Goal: Find specific page/section: Find specific page/section

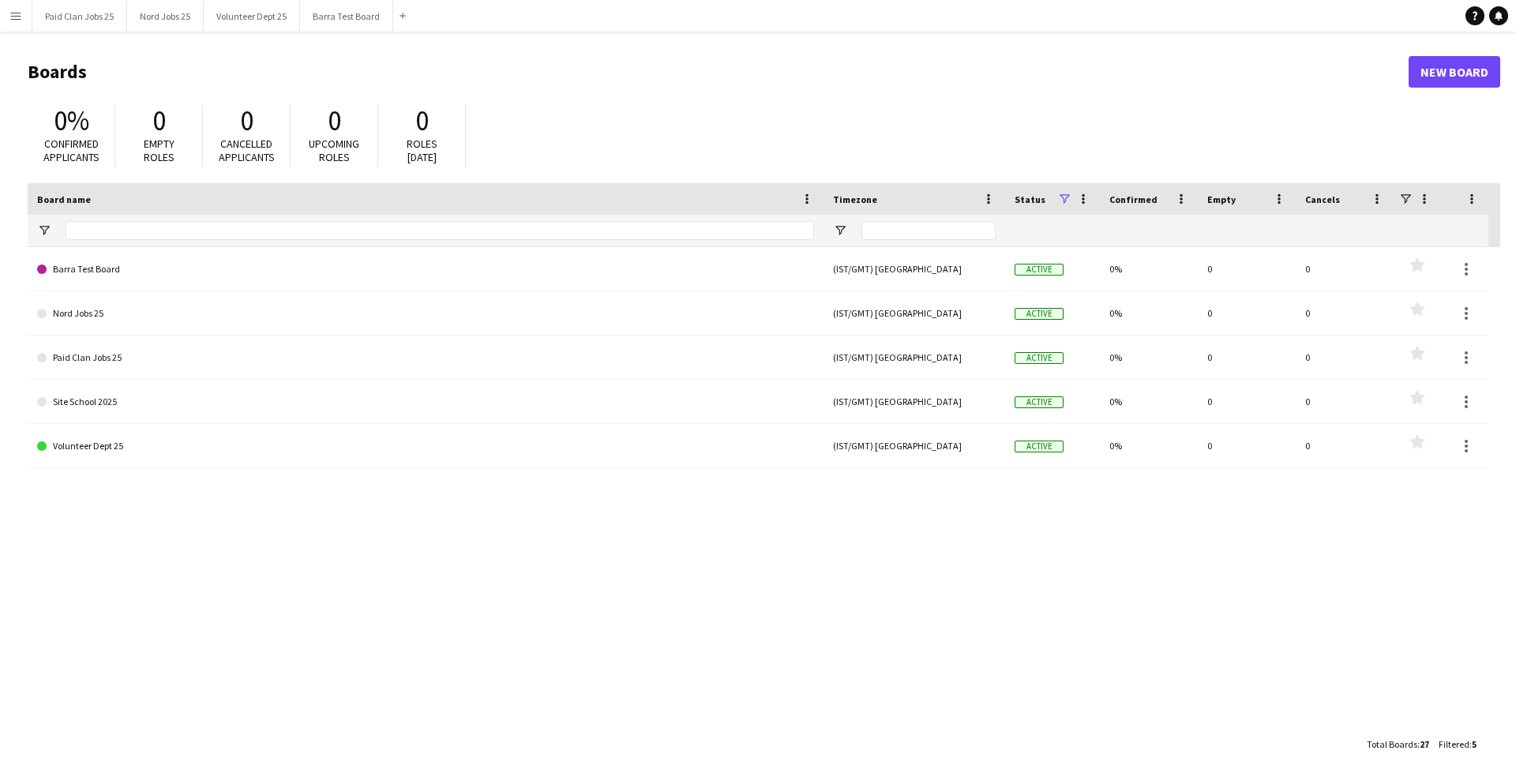
click at [10, 13] on app-icon "Menu" at bounding box center [16, 16] width 13 height 13
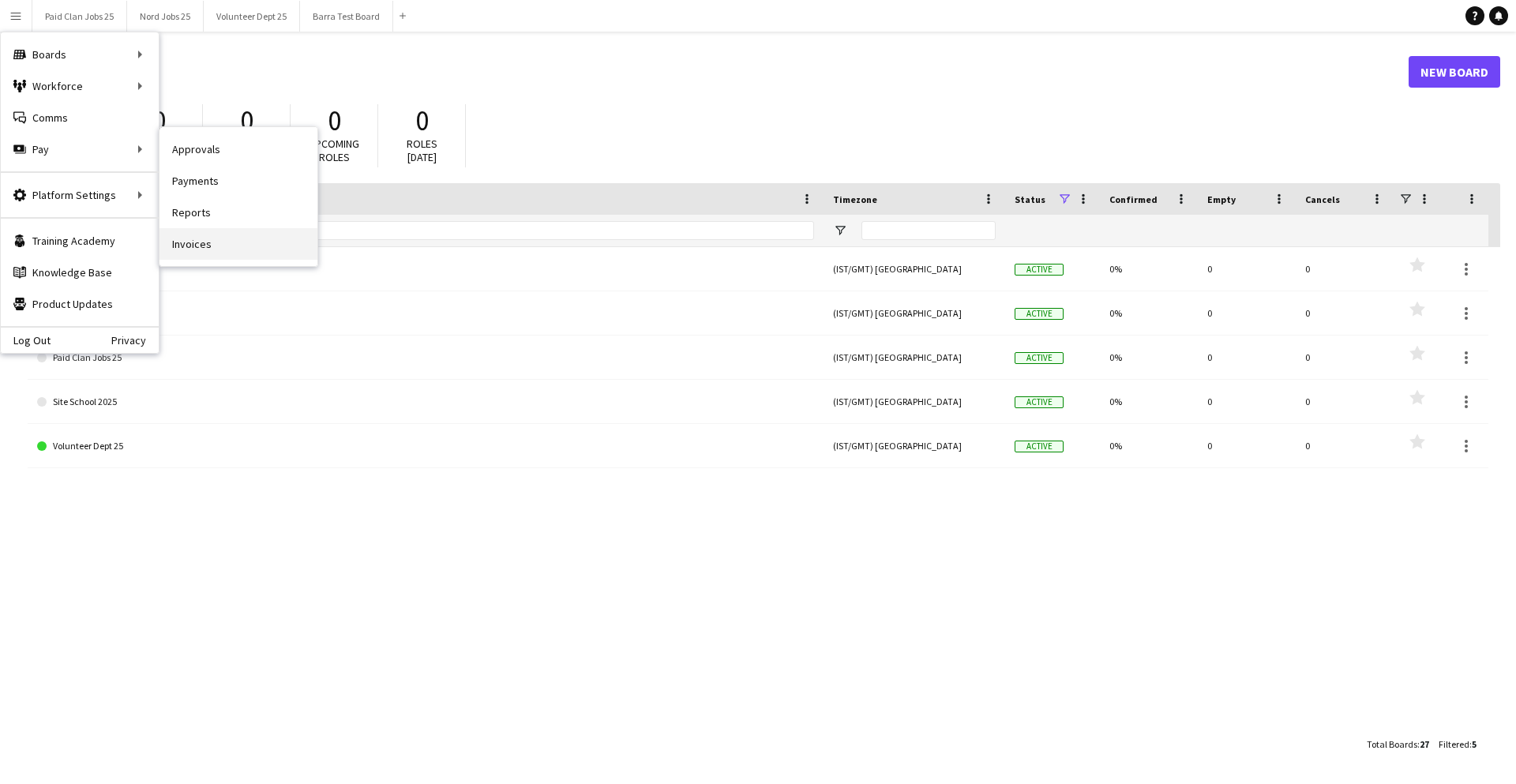
click at [207, 237] on link "Invoices" at bounding box center [239, 243] width 158 height 31
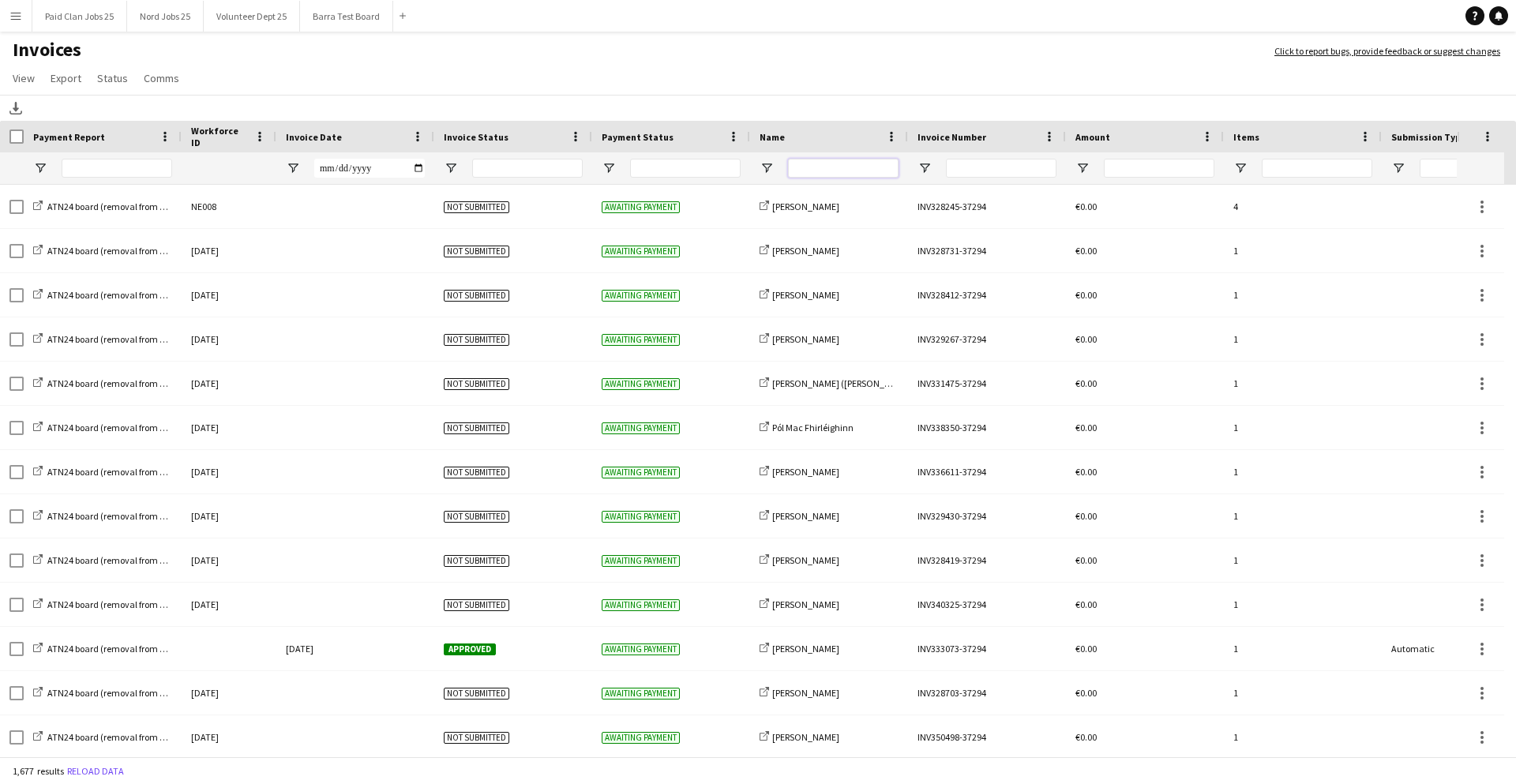
click at [813, 164] on input "Name Filter Input" at bounding box center [843, 168] width 110 height 19
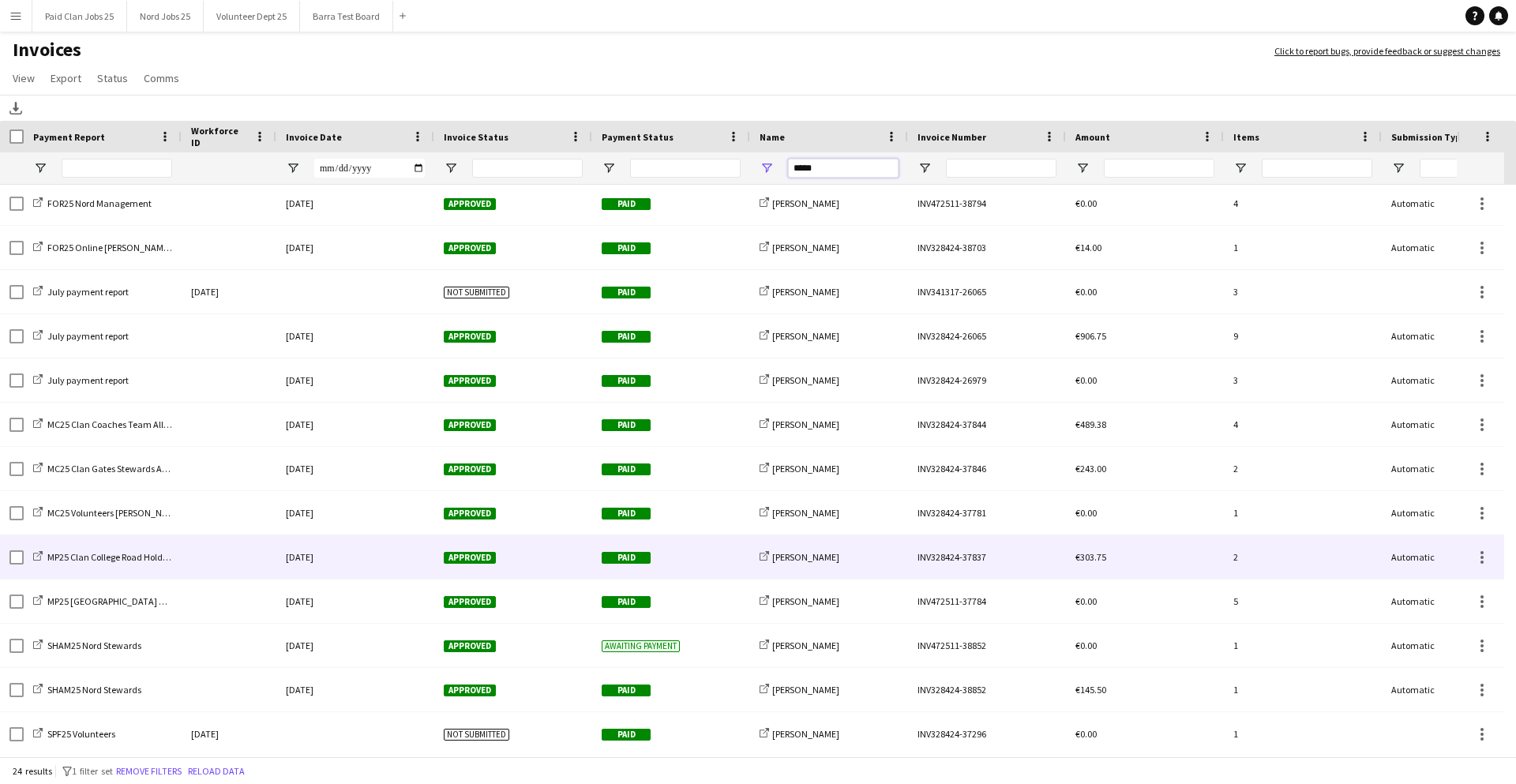
scroll to position [419, 0]
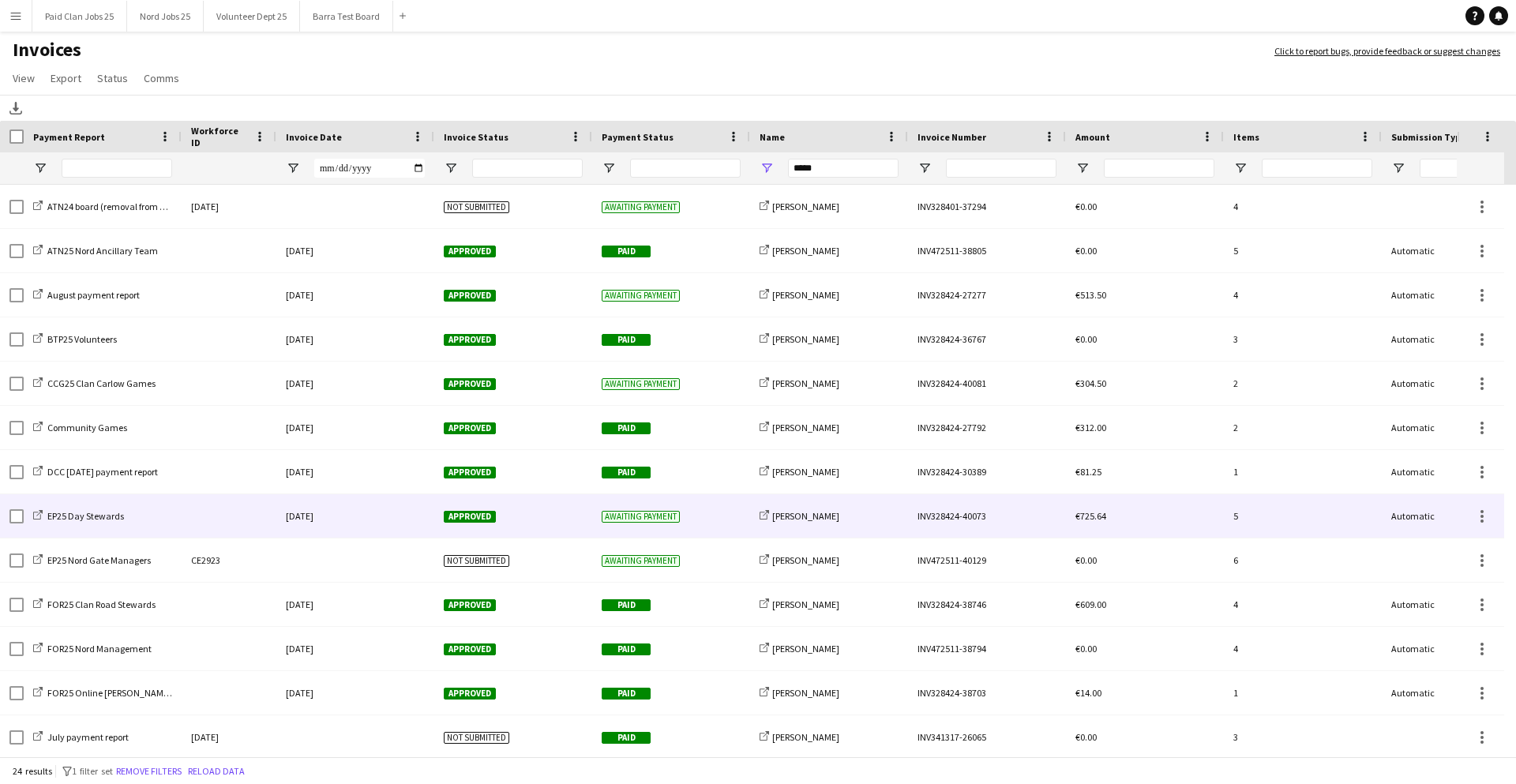
click at [706, 513] on div "Awaiting payment" at bounding box center [672, 516] width 158 height 43
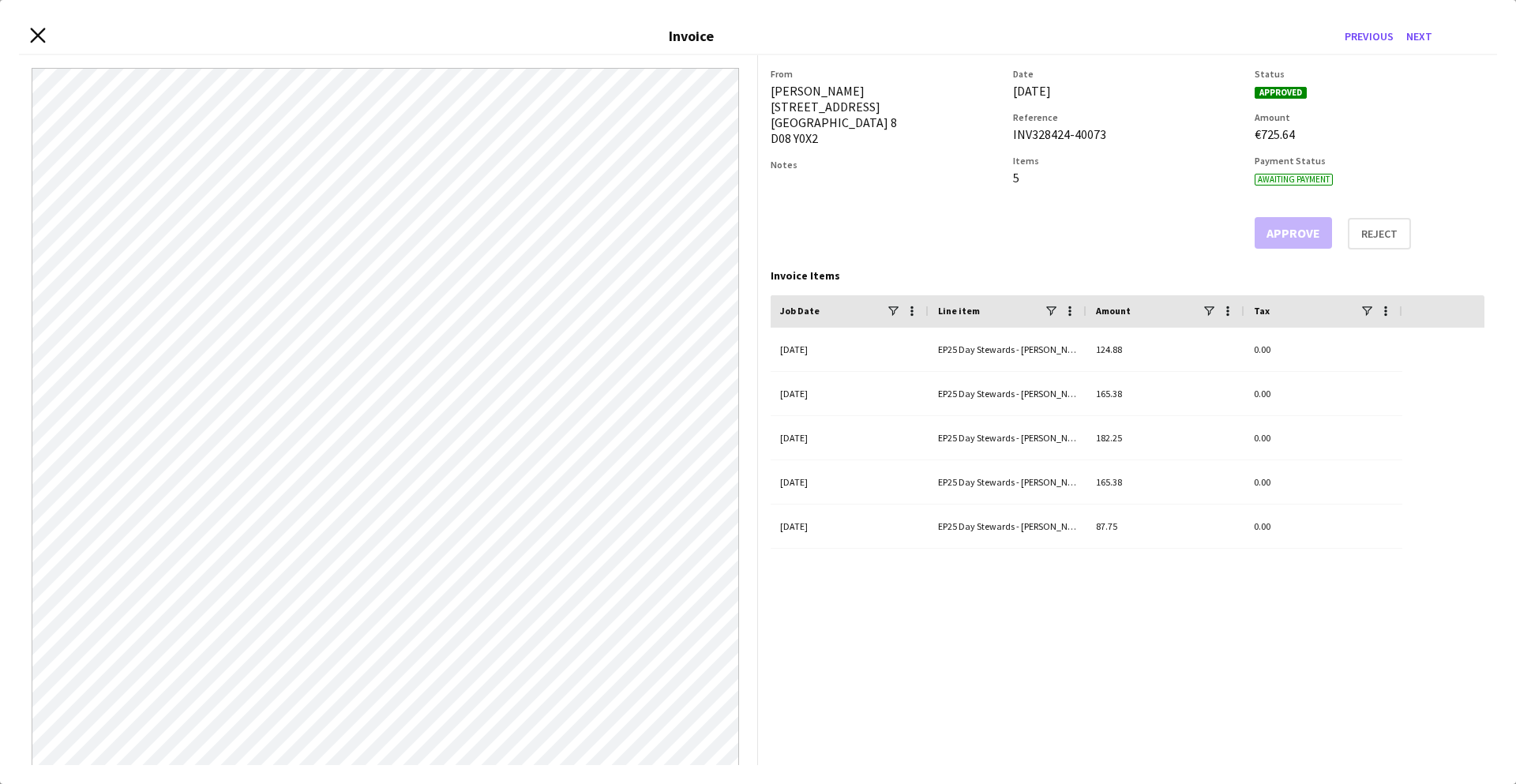
click at [39, 32] on icon "Close invoice dialog" at bounding box center [37, 35] width 15 height 15
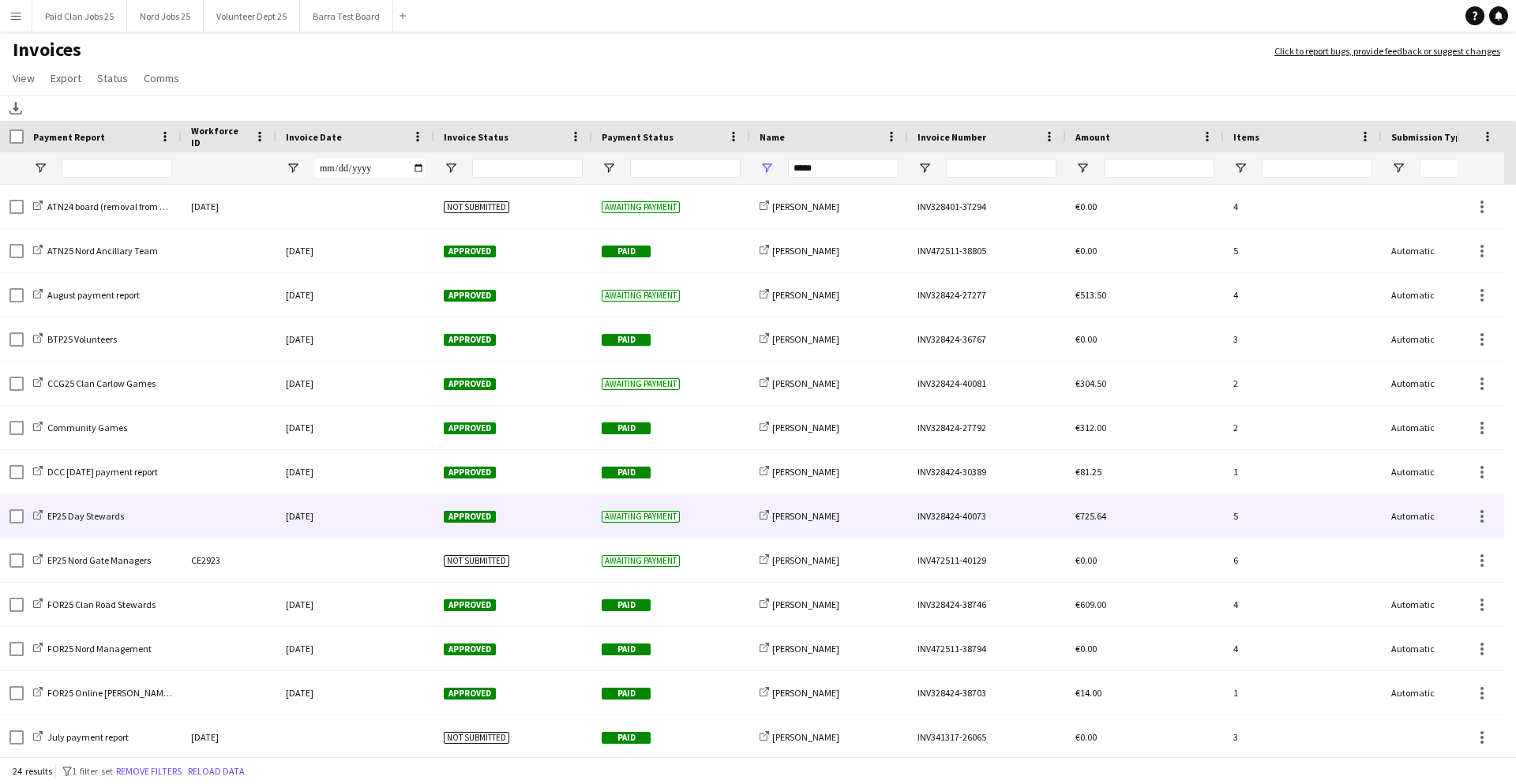
click at [410, 521] on div "[DATE]" at bounding box center [356, 516] width 158 height 43
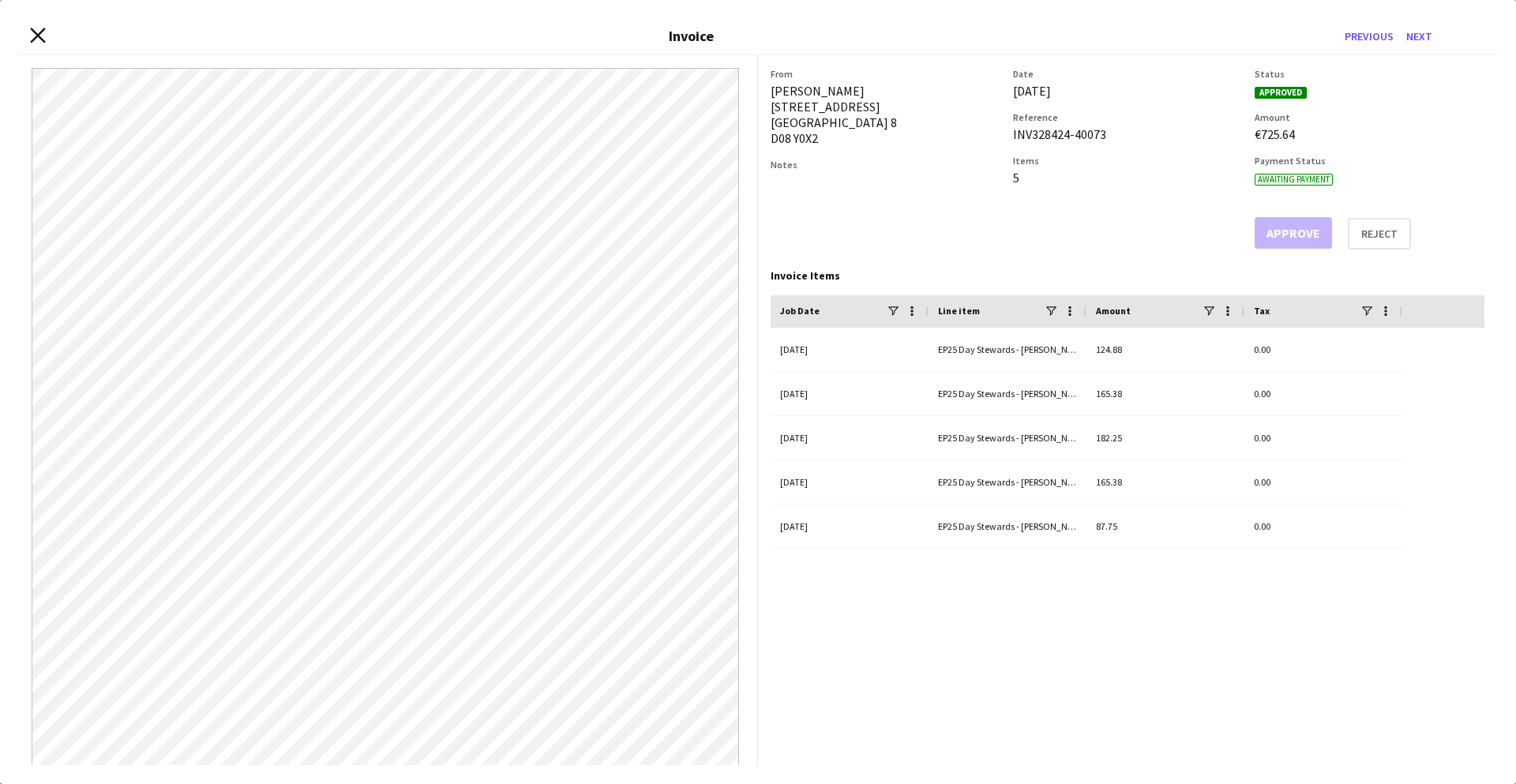
click at [39, 36] on icon at bounding box center [37, 35] width 15 height 15
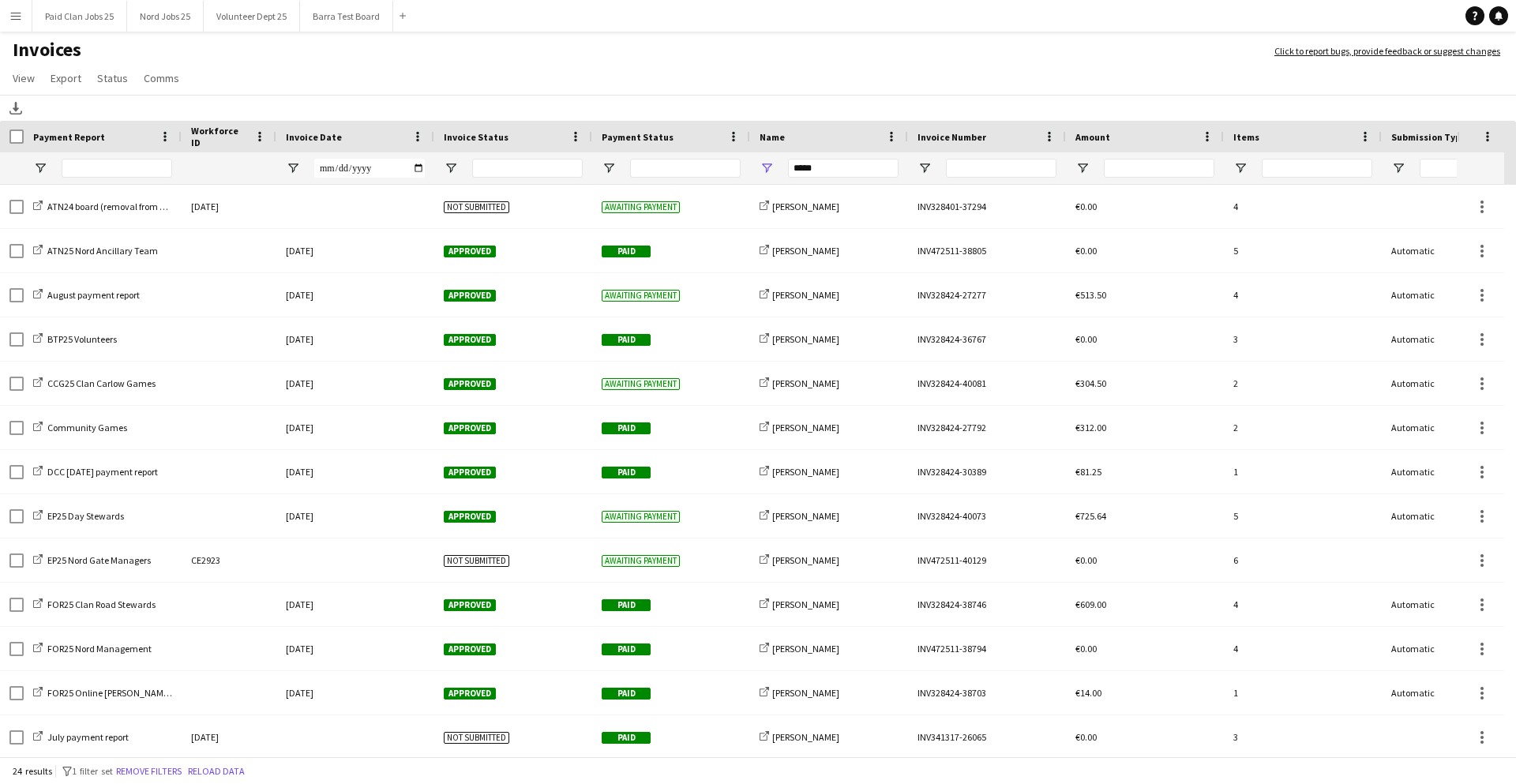
click at [761, 41] on h1 "Invoices" at bounding box center [630, 51] width 1259 height 27
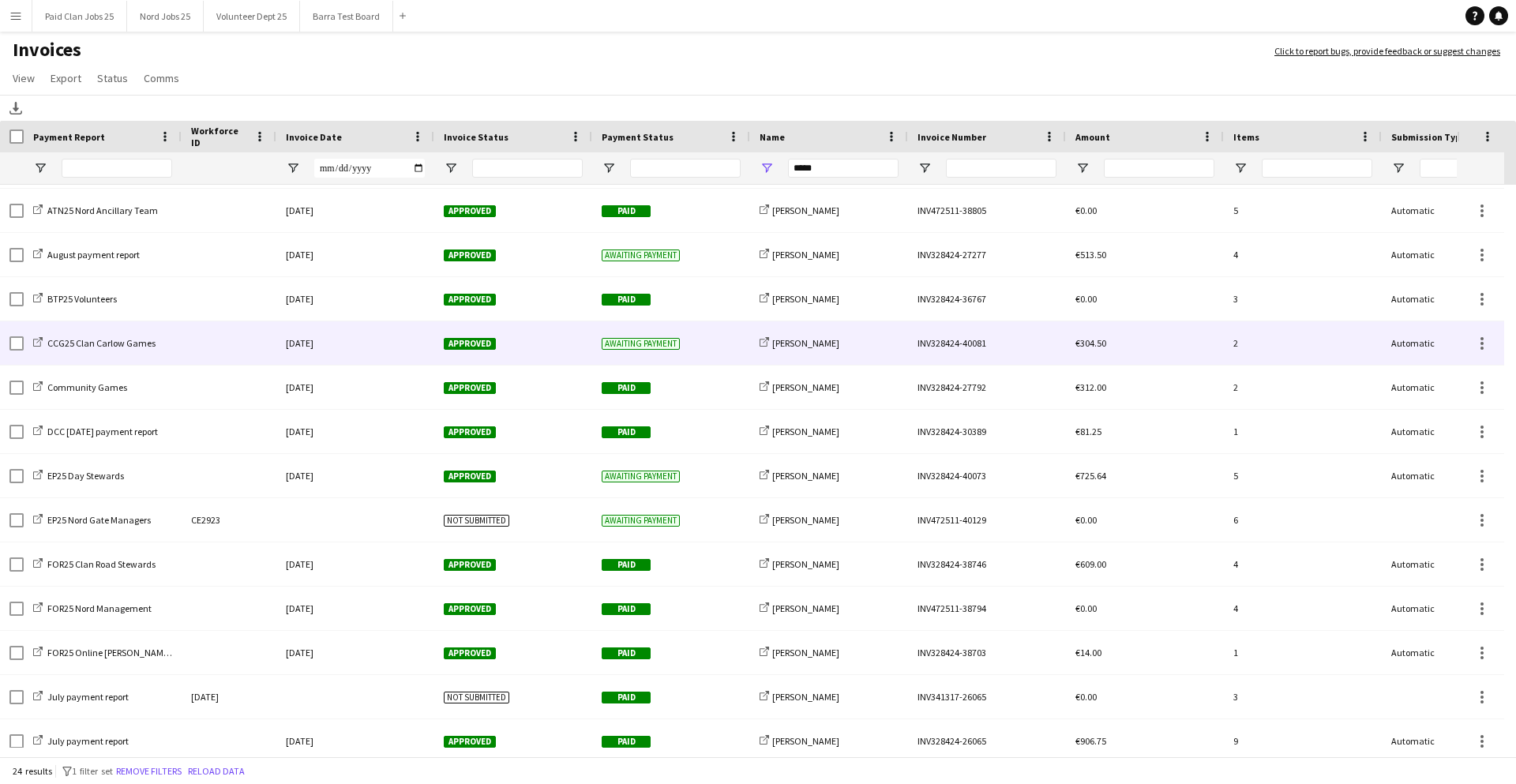
scroll to position [0, 0]
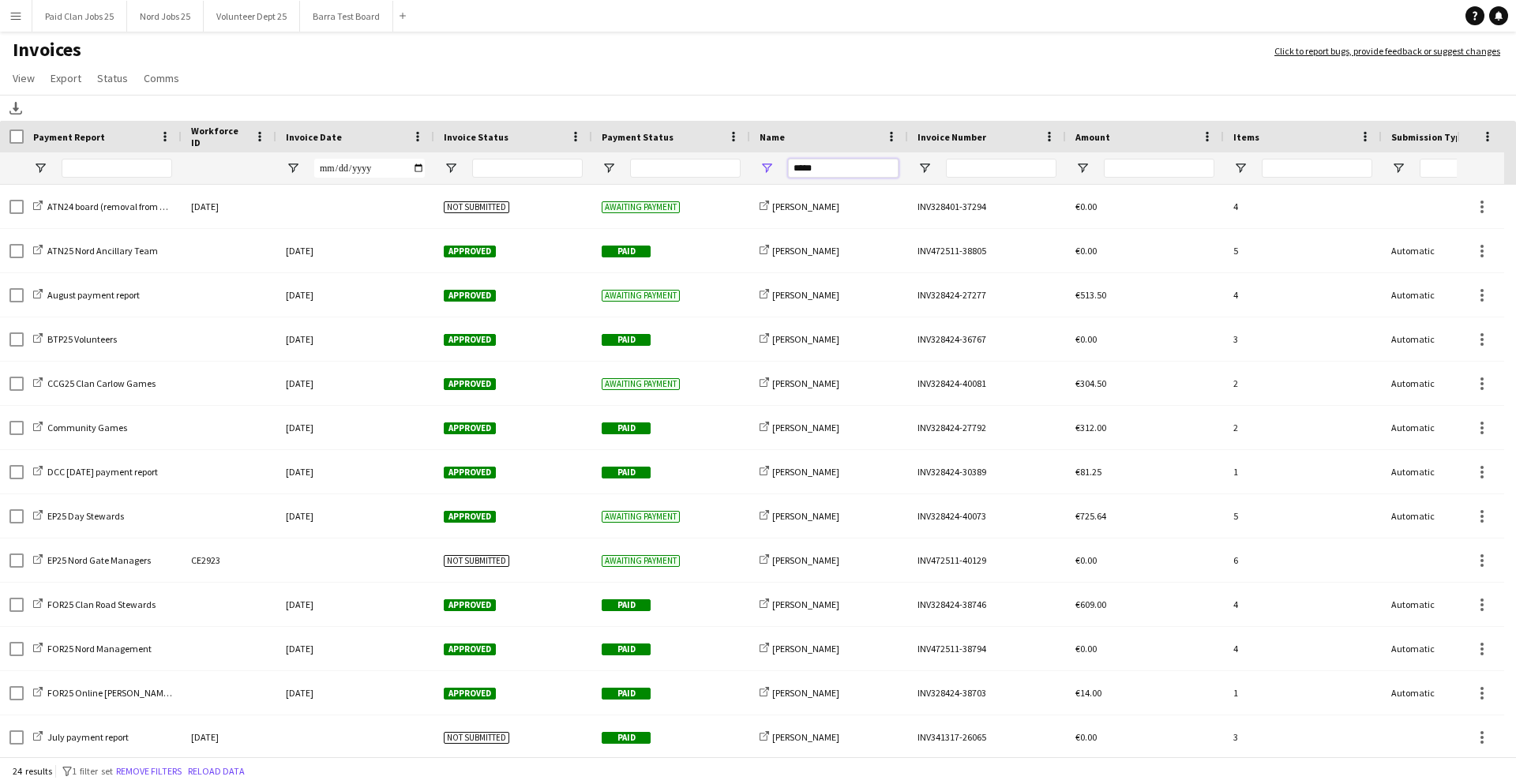
click at [831, 166] on input "*****" at bounding box center [843, 168] width 110 height 19
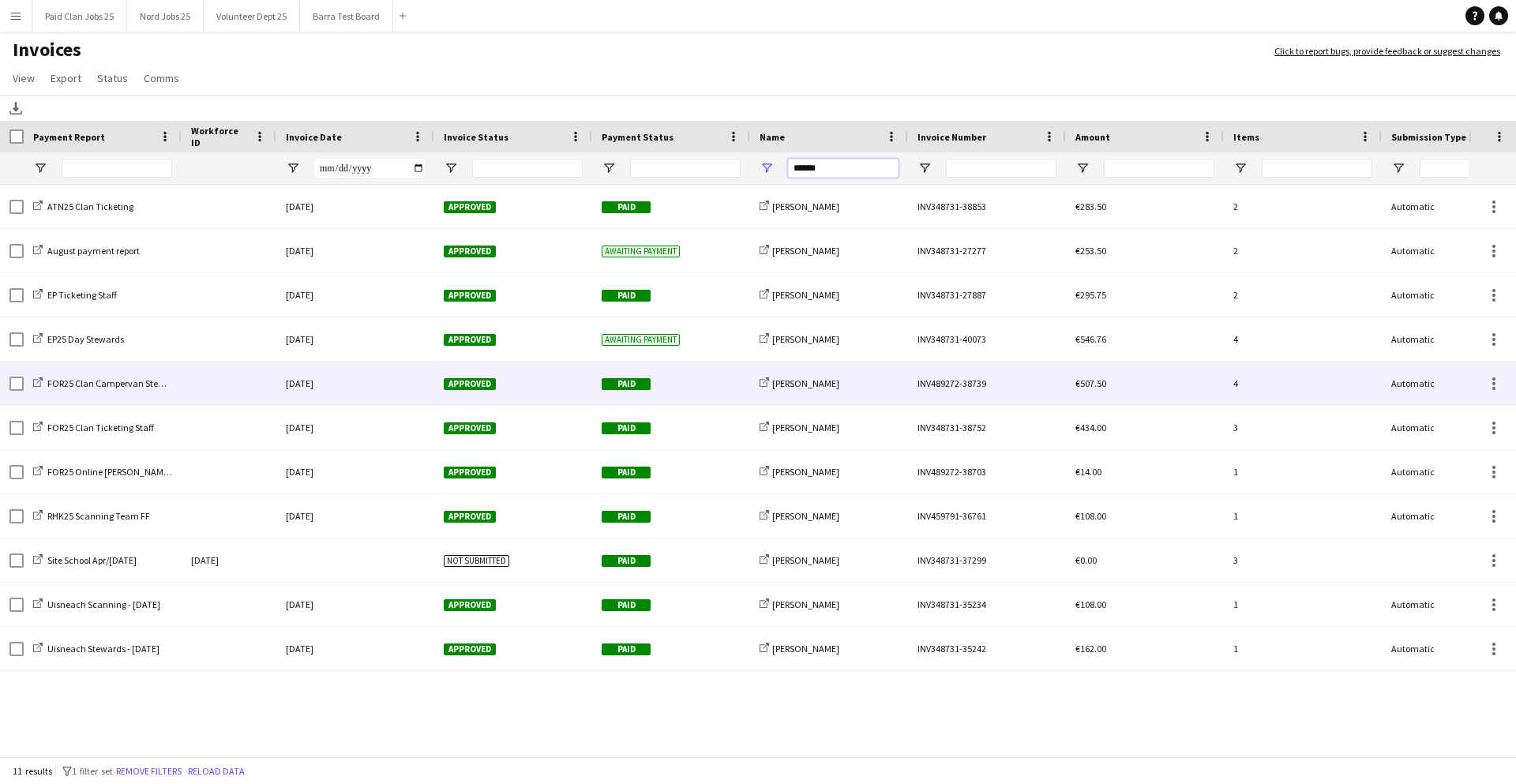
type input "******"
click at [547, 390] on div "Approved" at bounding box center [514, 383] width 158 height 43
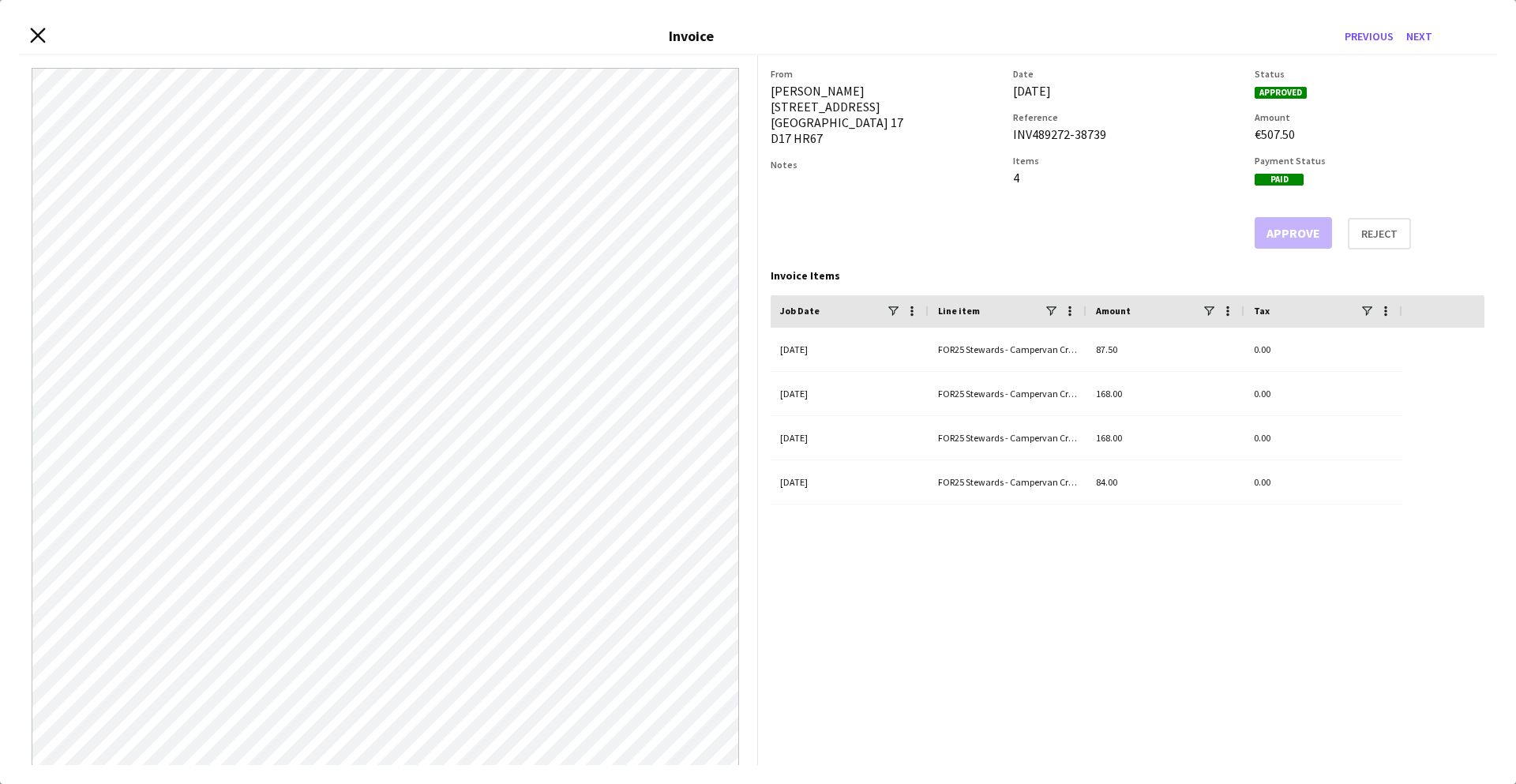
click at [30, 33] on div "Close invoice dialog Invoice Previous Next" at bounding box center [758, 37] width 1478 height 36
click at [39, 37] on icon at bounding box center [37, 35] width 15 height 15
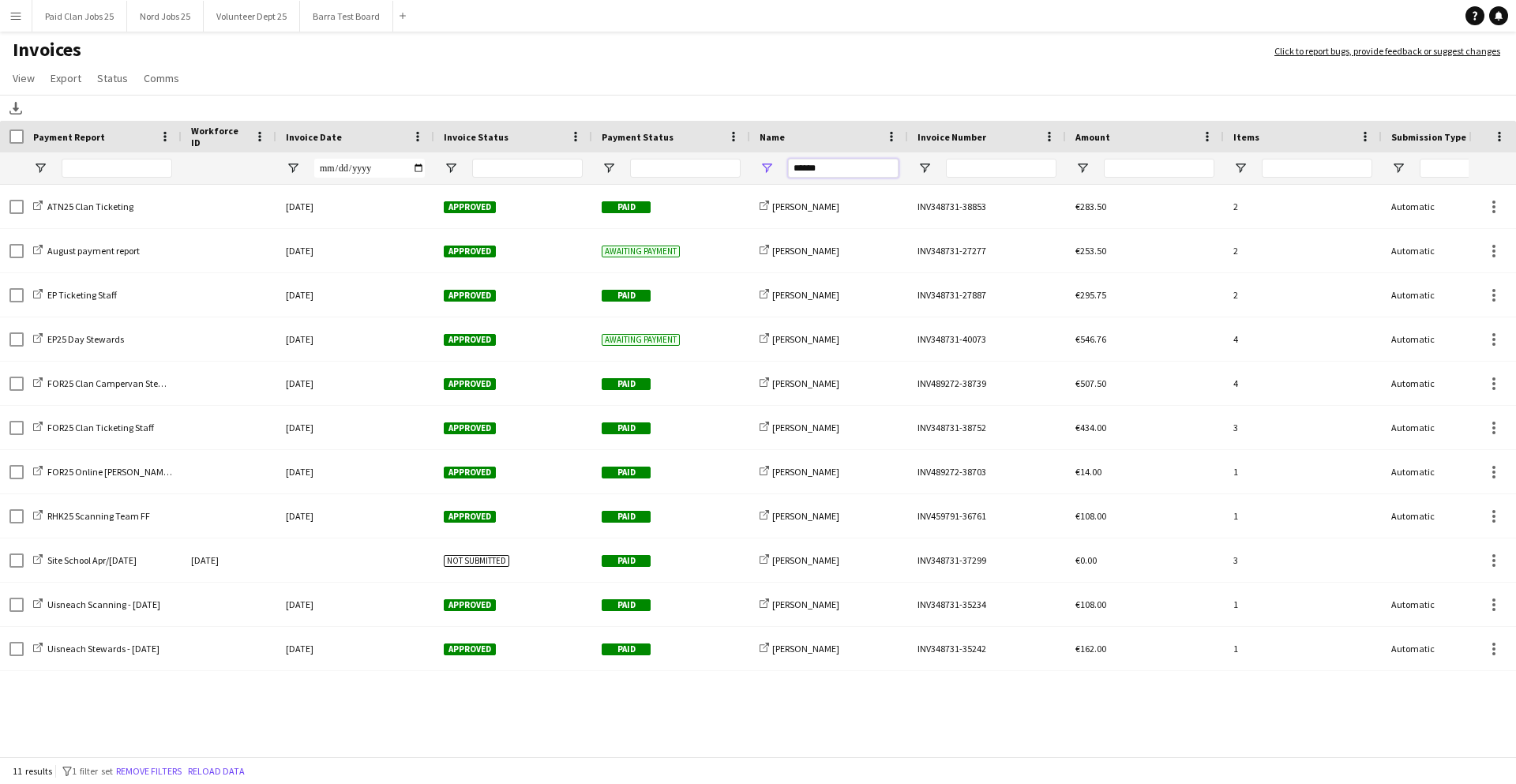
drag, startPoint x: 834, startPoint y: 164, endPoint x: 567, endPoint y: 144, distance: 267.7
click at [708, 148] on div "Payment Report Workforce ID Invoice Date" at bounding box center [770, 153] width 1540 height 64
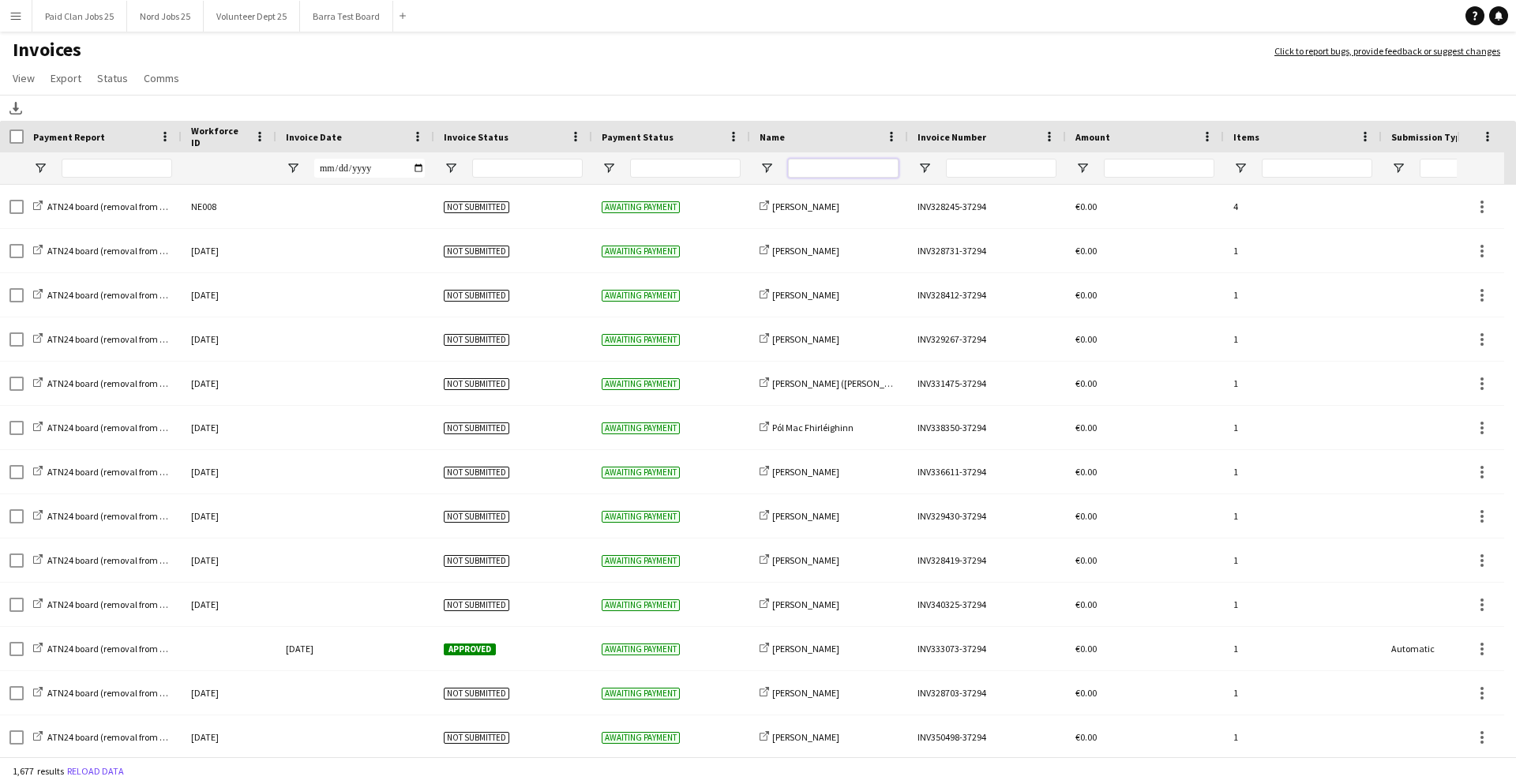
click at [833, 163] on input "Name Filter Input" at bounding box center [843, 168] width 110 height 19
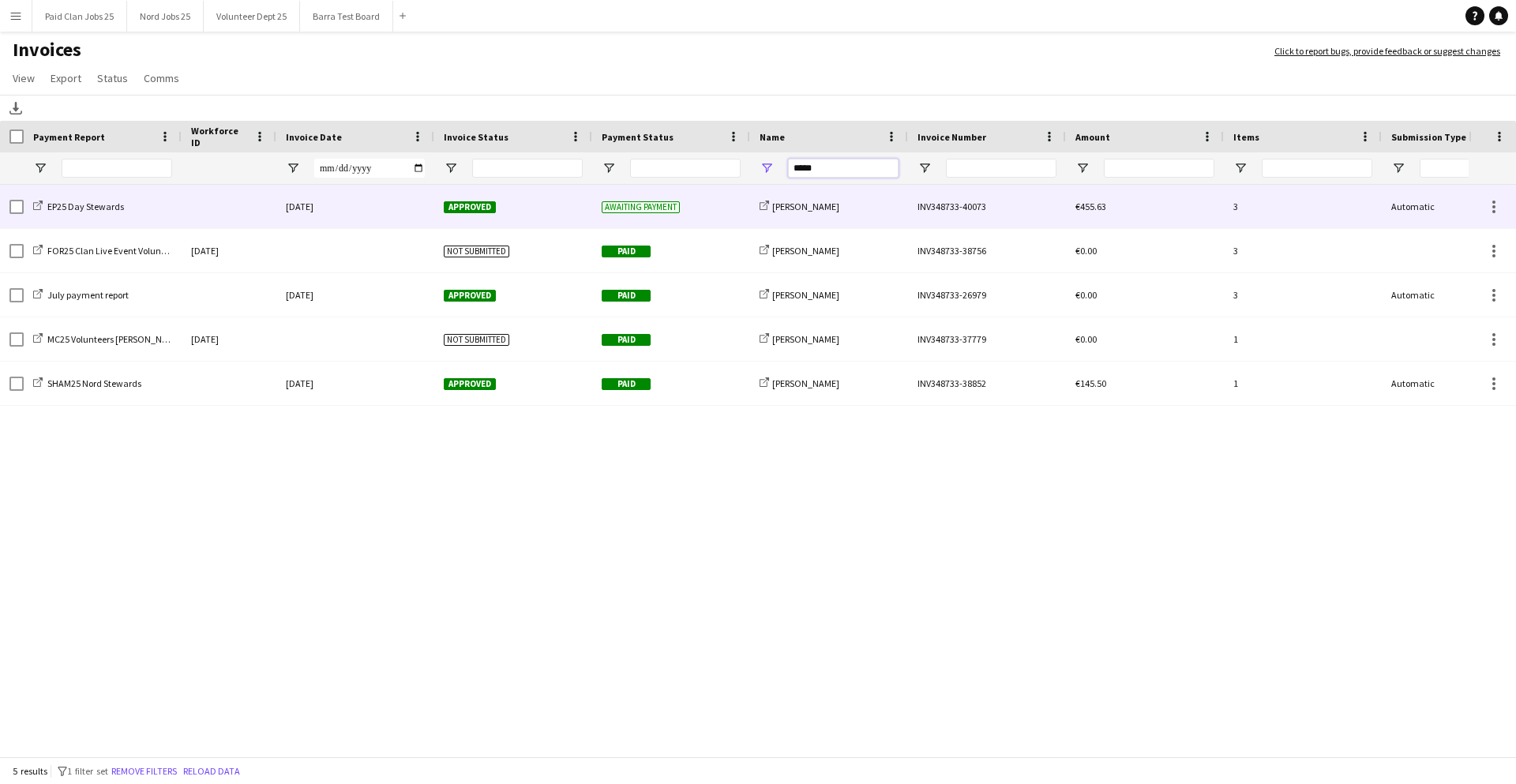
type input "*****"
click at [165, 205] on div "EP25 Day Stewards" at bounding box center [102, 207] width 158 height 43
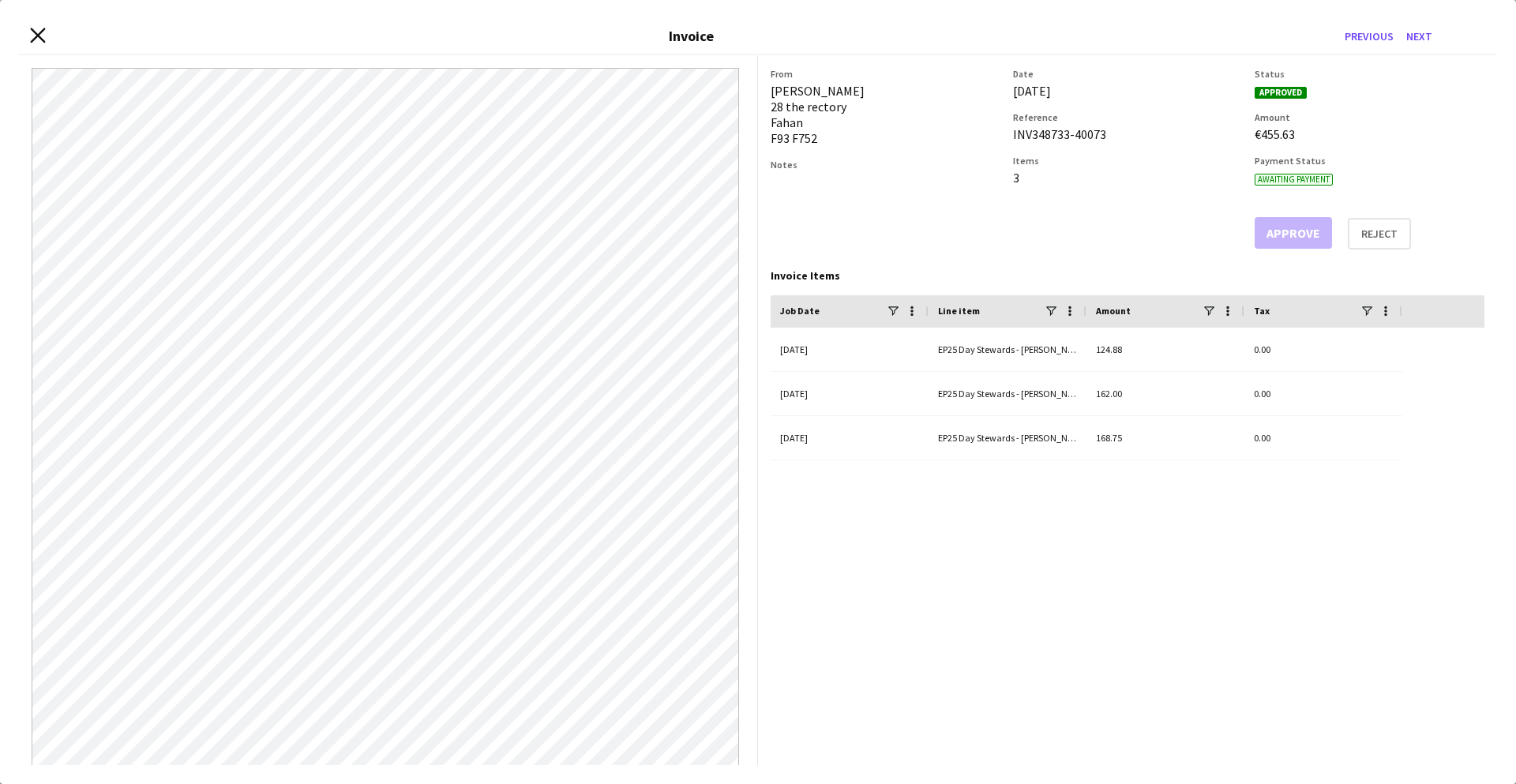
click at [34, 41] on icon "Close invoice dialog" at bounding box center [37, 35] width 15 height 15
